Goal: Task Accomplishment & Management: Manage account settings

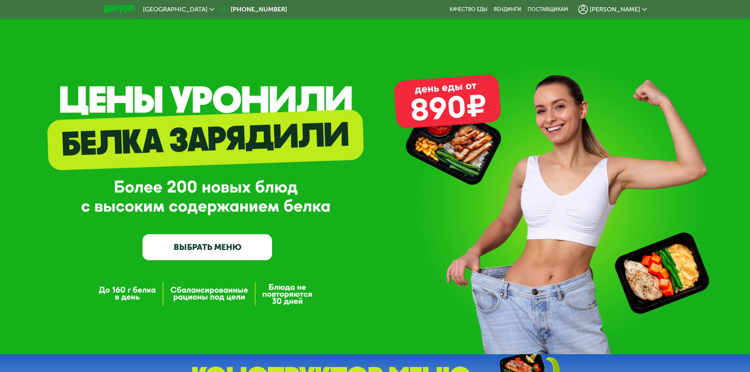
click at [634, 6] on div "[PERSON_NAME]" at bounding box center [612, 9] width 76 height 17
click at [634, 10] on span "[PERSON_NAME]" at bounding box center [615, 9] width 50 height 6
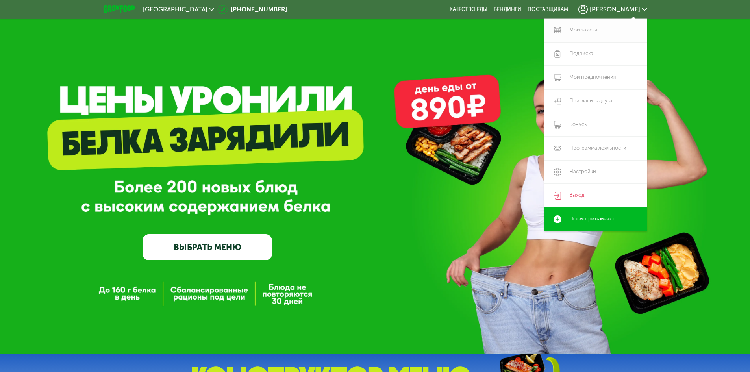
click at [580, 34] on link "Мои заказы" at bounding box center [595, 31] width 102 height 24
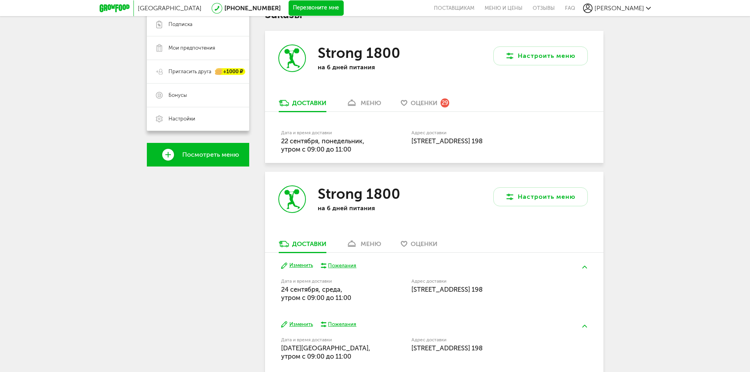
scroll to position [197, 0]
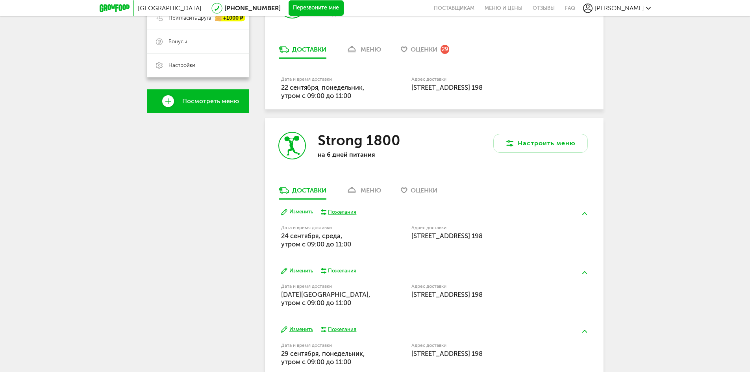
click at [293, 208] on button "Изменить" at bounding box center [297, 211] width 32 height 7
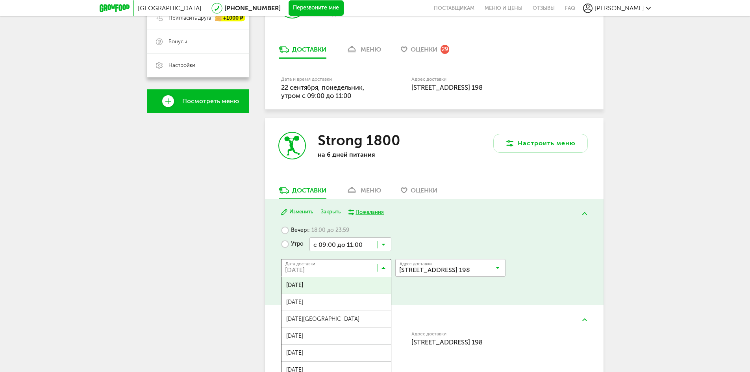
click at [387, 269] on input "Search for option" at bounding box center [338, 269] width 110 height 13
click at [356, 296] on ul "24 сентября, среда 25 сентября, четверг 26 сентября, пятница 27 сентября, суббо…" at bounding box center [336, 355] width 110 height 157
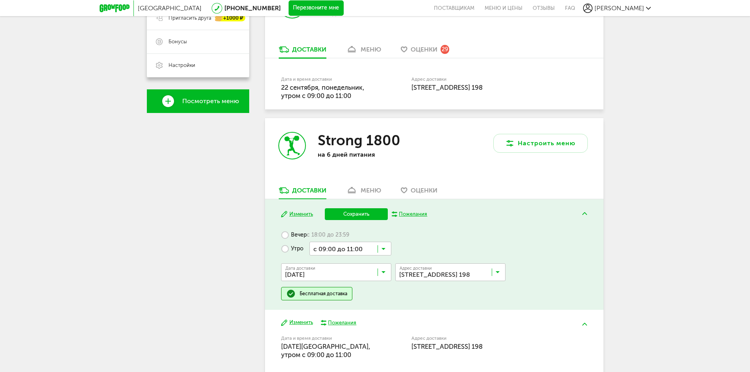
click at [346, 216] on button "Сохранить" at bounding box center [356, 214] width 63 height 12
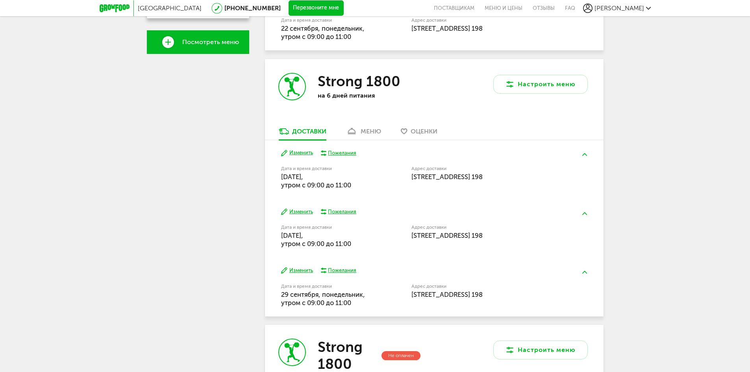
scroll to position [276, 0]
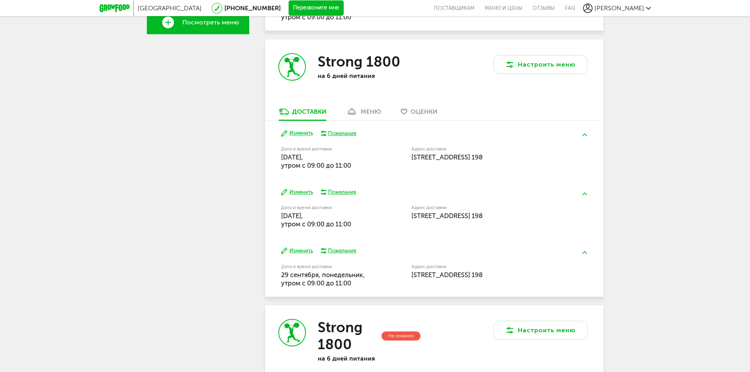
click at [293, 250] on button "Изменить" at bounding box center [297, 250] width 32 height 7
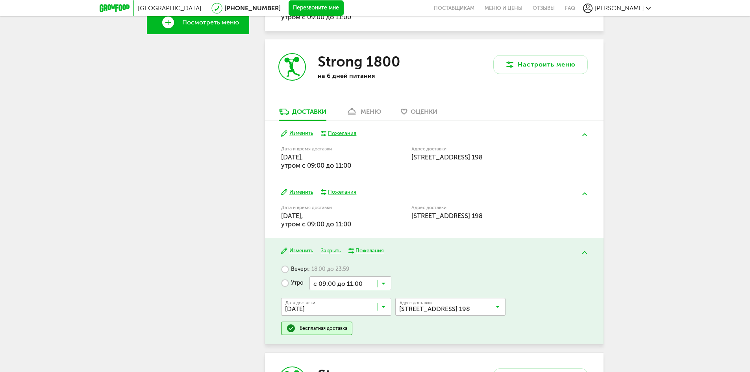
click at [331, 246] on div "Изменить Закрыть Пожелания Вечер с 18:00 до 23:59 Утро с 09:00 до 11:00 Загрузк…" at bounding box center [434, 291] width 339 height 106
click at [330, 250] on button "Закрыть" at bounding box center [331, 250] width 20 height 7
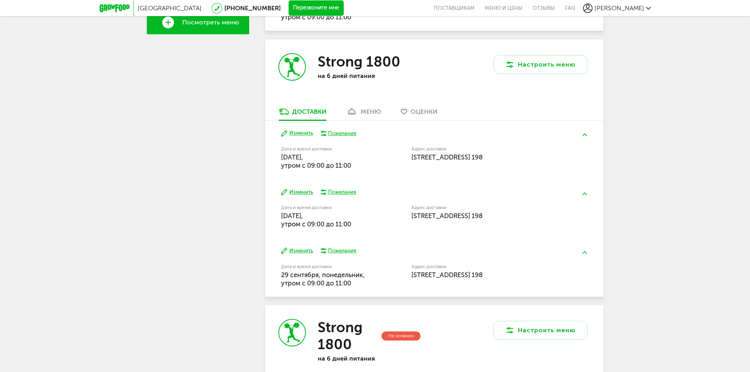
click at [293, 193] on button "Изменить" at bounding box center [297, 192] width 32 height 7
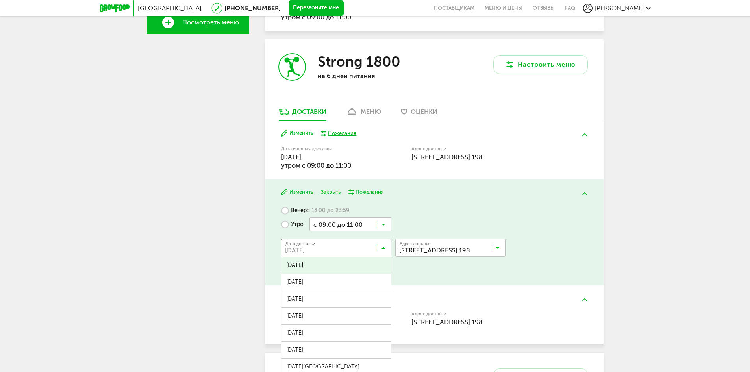
click at [381, 250] on input "Search for option" at bounding box center [338, 249] width 110 height 13
click at [341, 281] on span "28 сентября, воскресенье" at bounding box center [335, 282] width 109 height 17
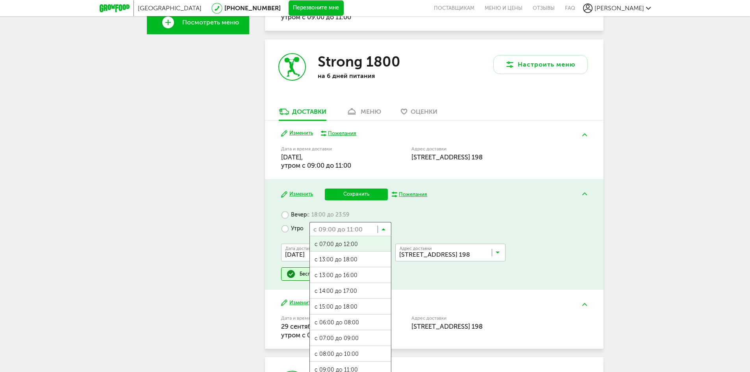
click at [367, 223] on input "Search for option" at bounding box center [350, 228] width 82 height 13
click at [338, 366] on ul "с 07:00 до 12:00 с 13:00 до 18:00 с 13:00 до 16:00 с 14:00 до 17:00 с 15:00 до …" at bounding box center [350, 314] width 82 height 157
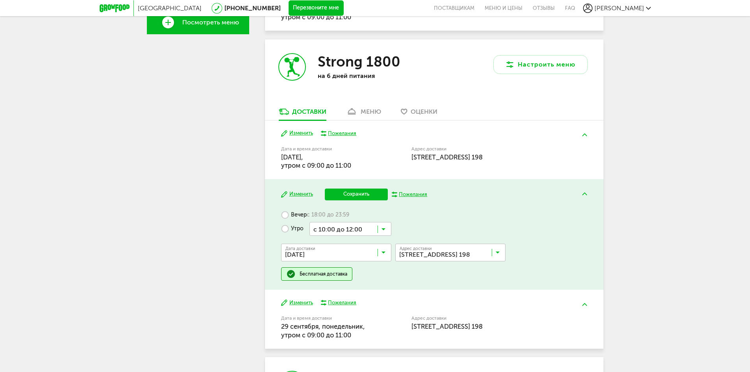
click at [351, 194] on button "Сохранить" at bounding box center [356, 195] width 63 height 12
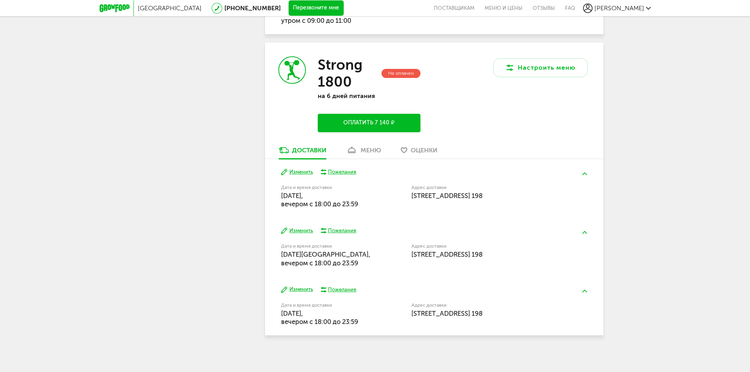
scroll to position [542, 0]
